Goal: Transaction & Acquisition: Book appointment/travel/reservation

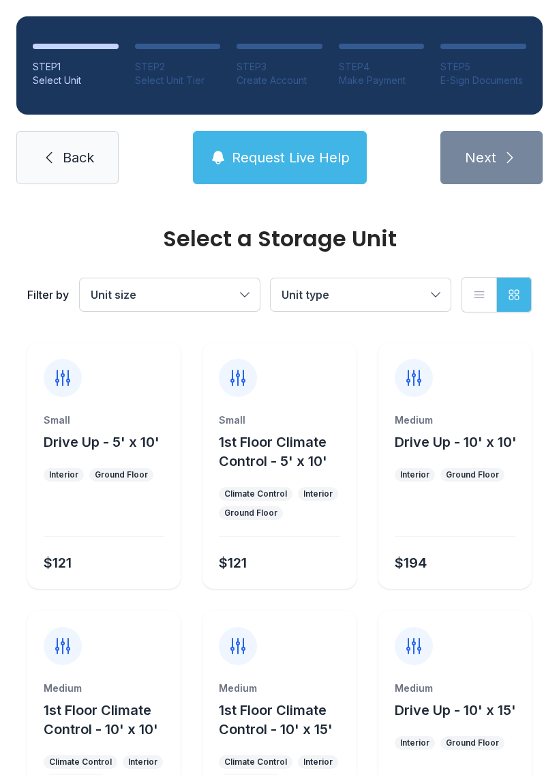
click at [263, 151] on span "Request Live Help" at bounding box center [291, 157] width 118 height 19
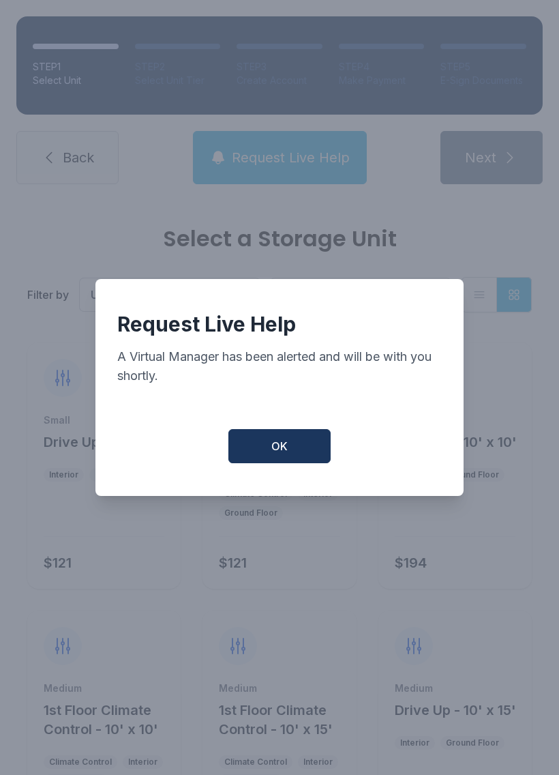
click at [275, 445] on span "OK" at bounding box center [280, 446] width 16 height 16
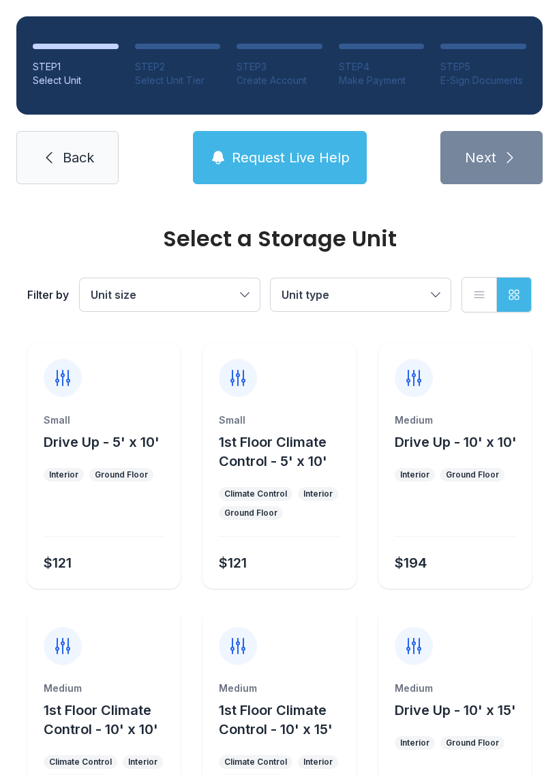
click at [45, 158] on icon at bounding box center [49, 157] width 16 height 16
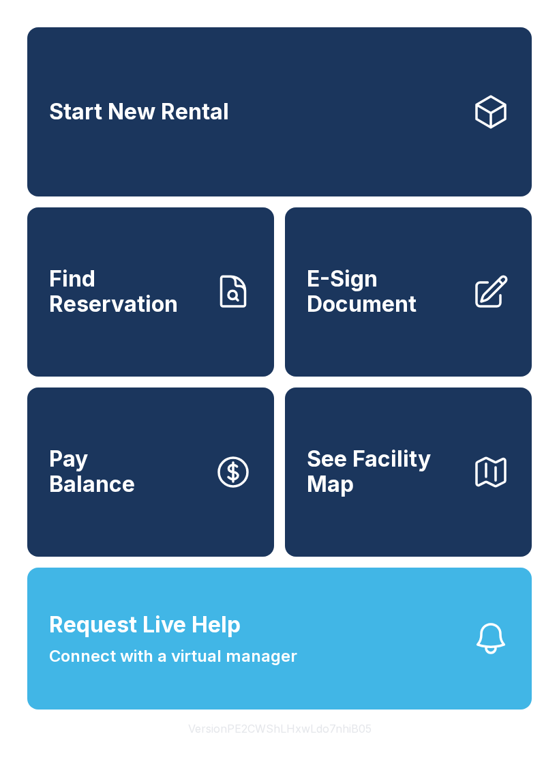
click at [351, 111] on link "Start New Rental" at bounding box center [279, 111] width 505 height 169
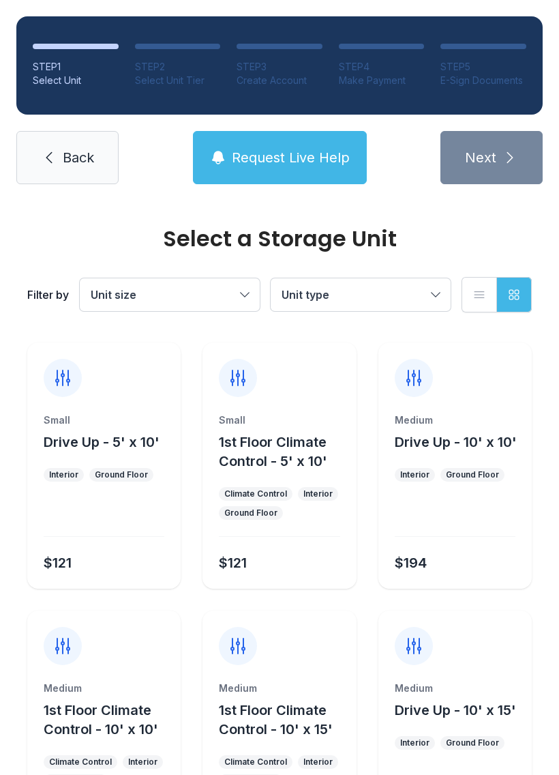
click at [237, 293] on button "Unit size" at bounding box center [170, 294] width 180 height 33
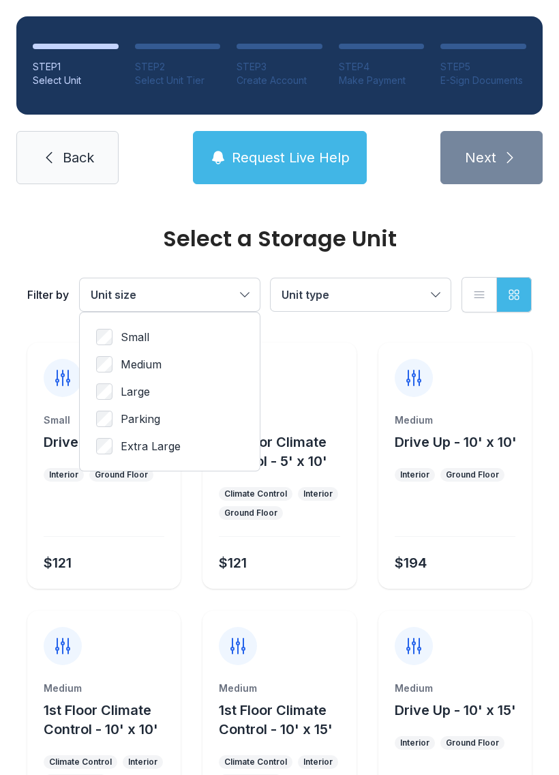
click at [429, 301] on button "Unit type" at bounding box center [361, 294] width 180 height 33
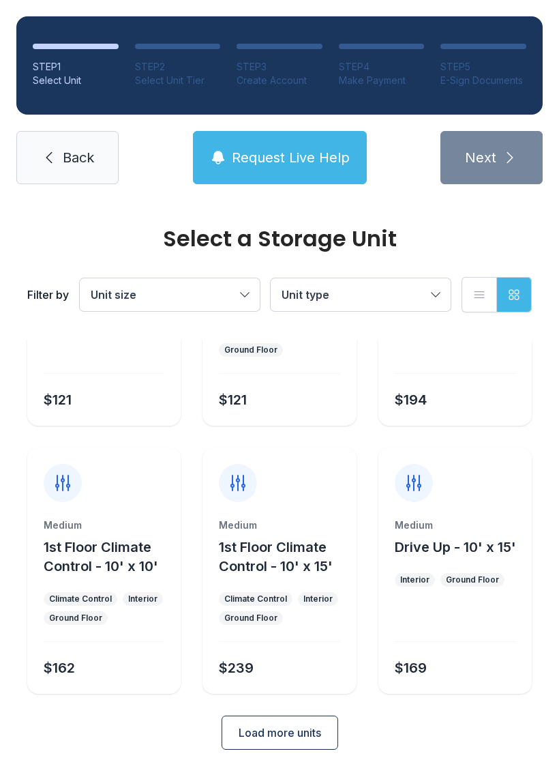
scroll to position [162, 0]
click at [276, 729] on span "Load more units" at bounding box center [280, 733] width 83 height 16
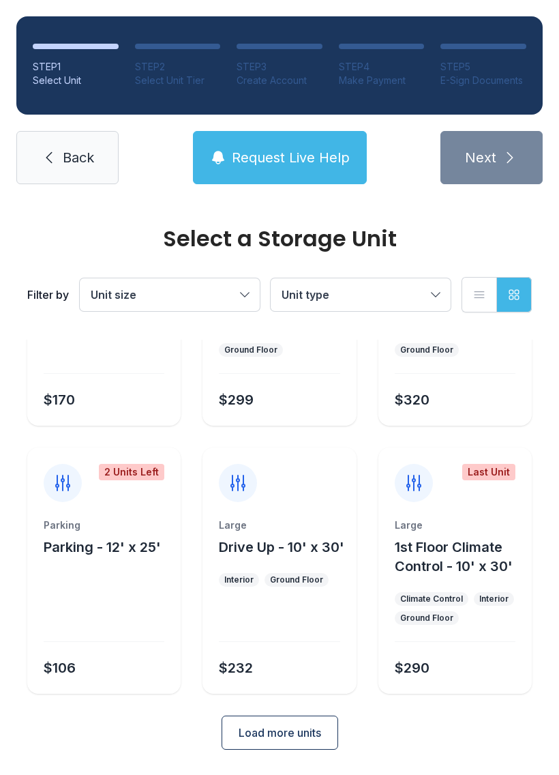
scroll to position [699, 0]
click at [278, 735] on span "Load more units" at bounding box center [280, 733] width 83 height 16
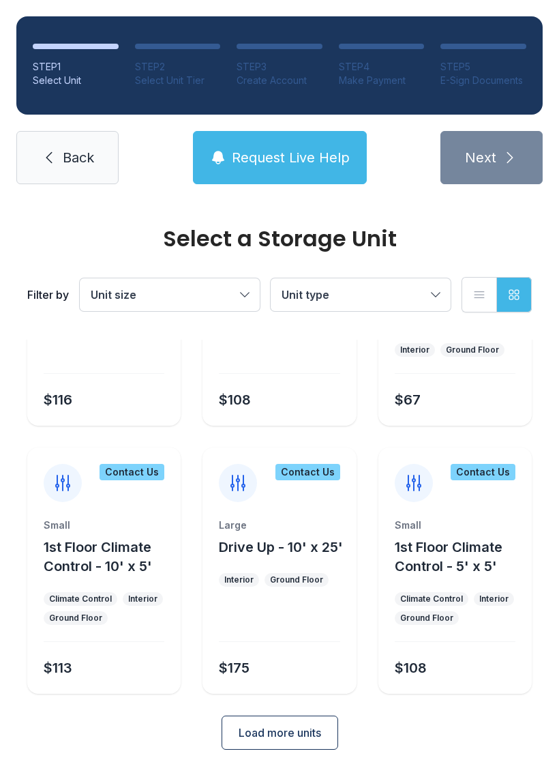
scroll to position [1197, 0]
click at [302, 717] on button "Load more units" at bounding box center [280, 733] width 117 height 34
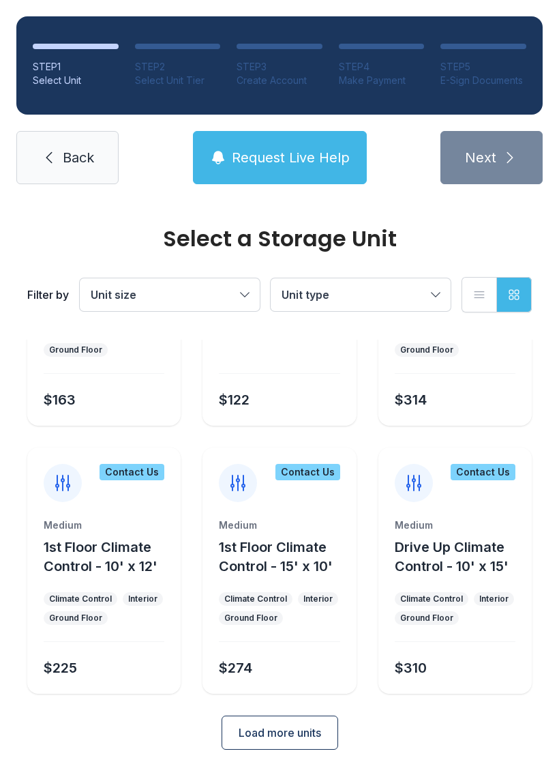
scroll to position [1733, 0]
click at [285, 721] on button "Load more units" at bounding box center [280, 733] width 117 height 34
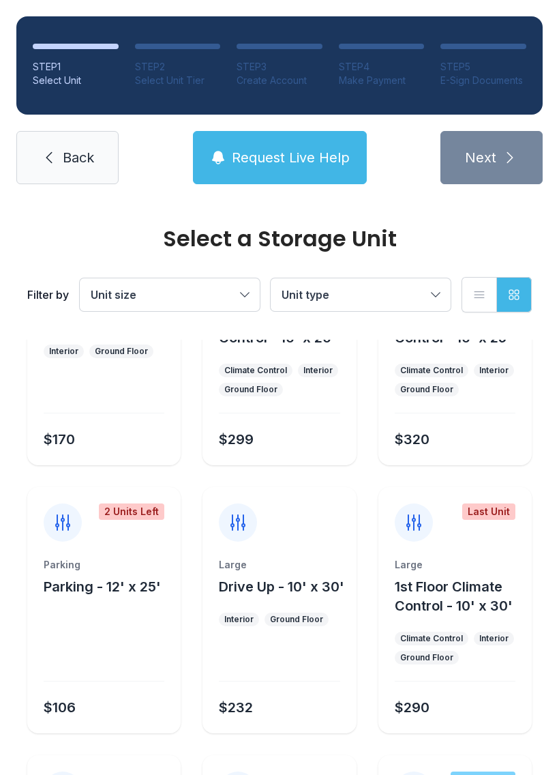
scroll to position [659, 0]
click at [236, 296] on button "Unit size" at bounding box center [170, 294] width 180 height 33
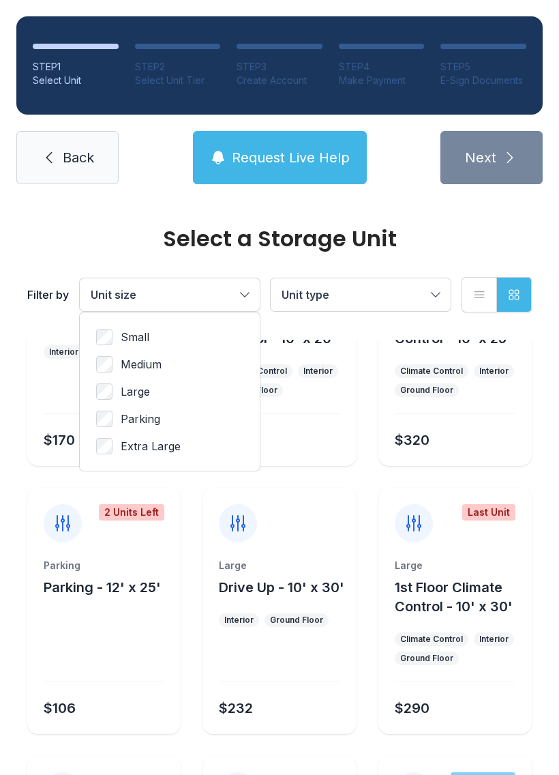
click at [105, 353] on ul "Small Medium Large Parking Extra Large" at bounding box center [169, 392] width 147 height 126
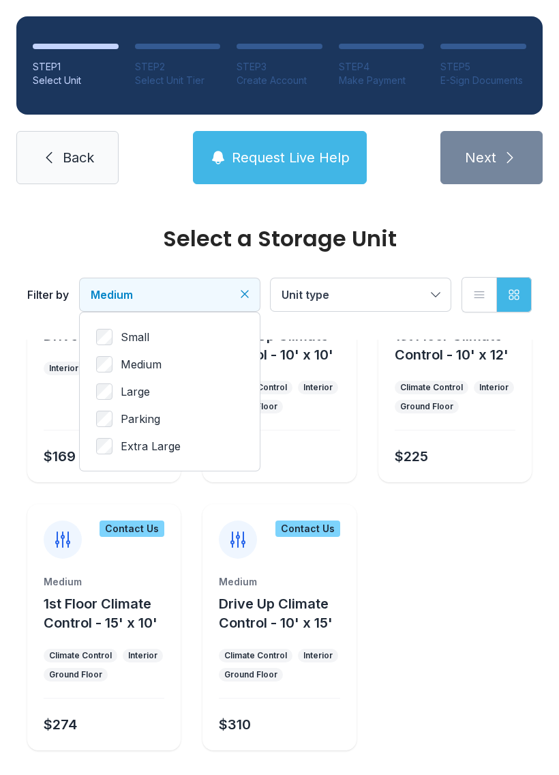
click at [431, 302] on button "Unit type" at bounding box center [361, 294] width 180 height 33
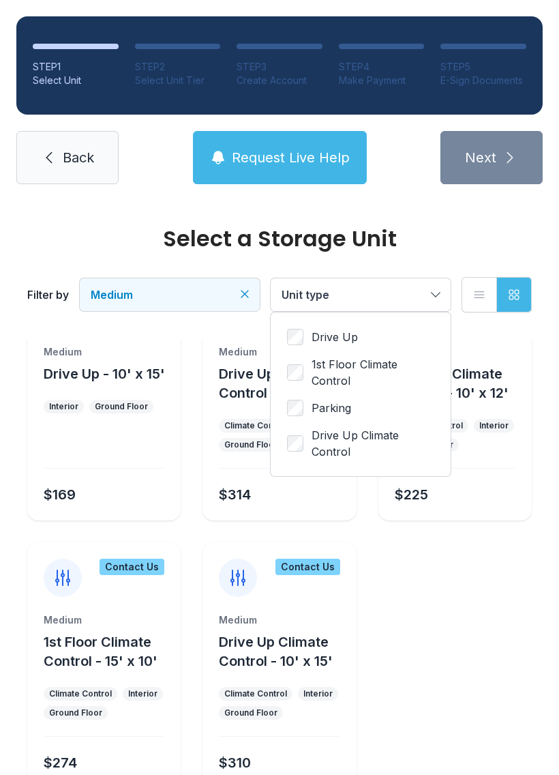
scroll to position [334, 0]
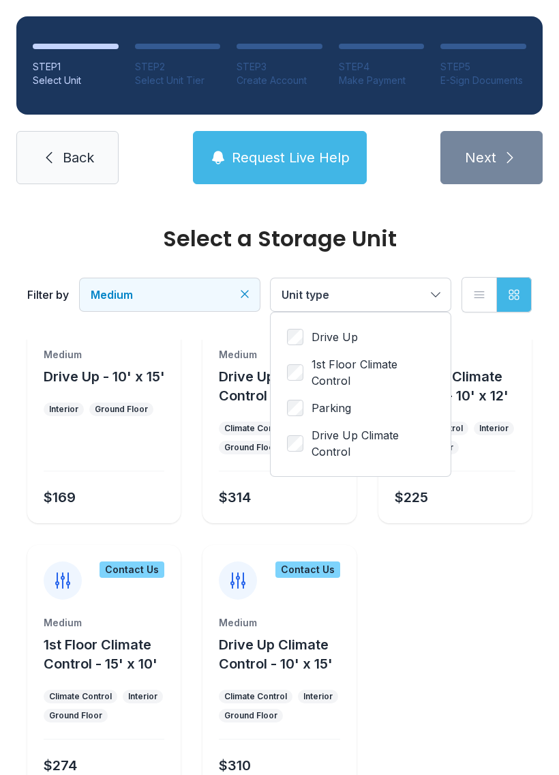
click at [478, 295] on icon "button" at bounding box center [480, 295] width 10 height 6
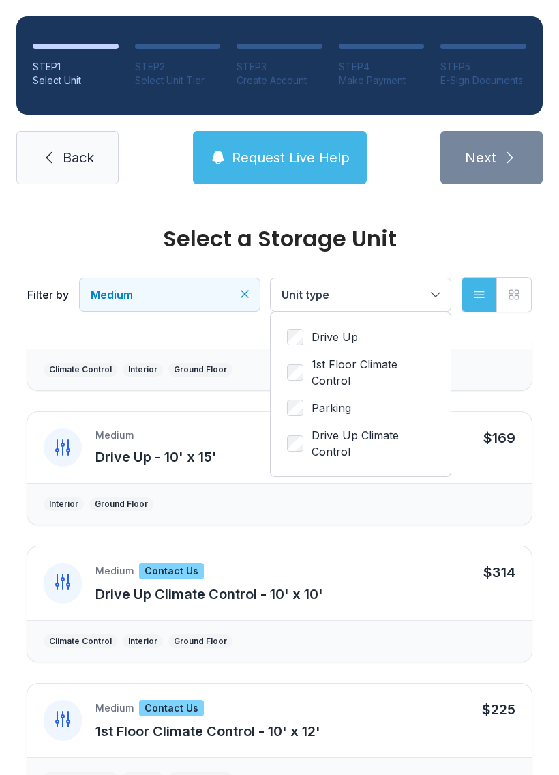
click at [525, 293] on button "Grid view" at bounding box center [514, 294] width 35 height 35
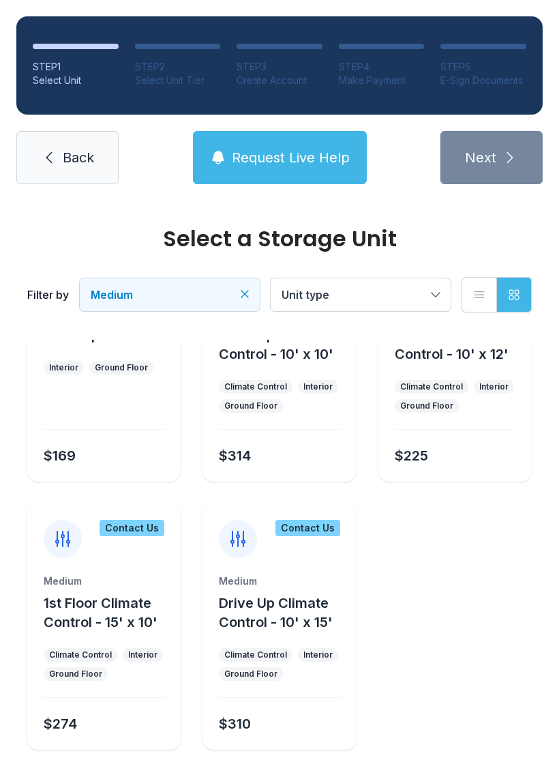
scroll to position [375, 0]
click at [61, 165] on link "Back" at bounding box center [67, 157] width 102 height 53
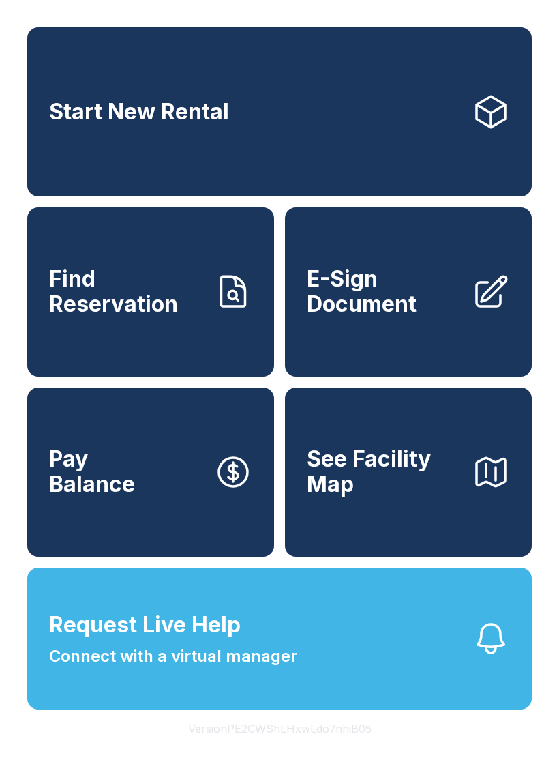
click at [246, 658] on span "Request Live Help Connect with a virtual manager" at bounding box center [173, 638] width 248 height 60
click at [398, 79] on link "Start New Rental" at bounding box center [279, 111] width 505 height 169
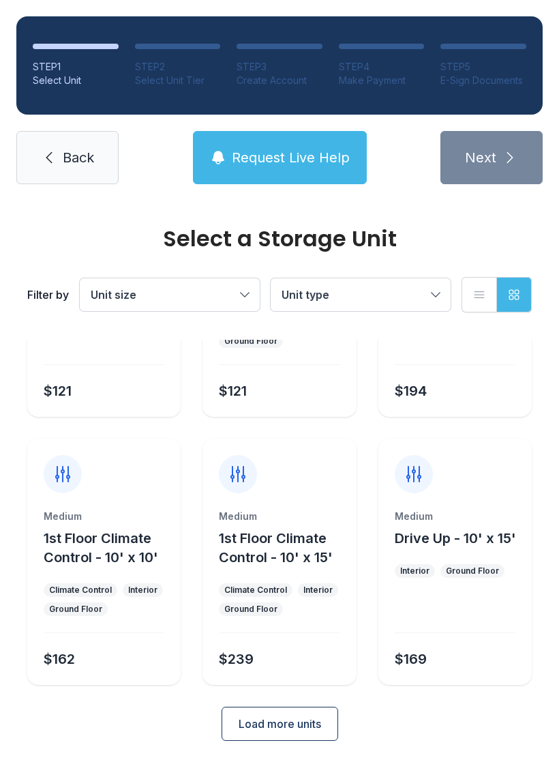
scroll to position [162, 0]
